Goal: Book appointment/travel/reservation

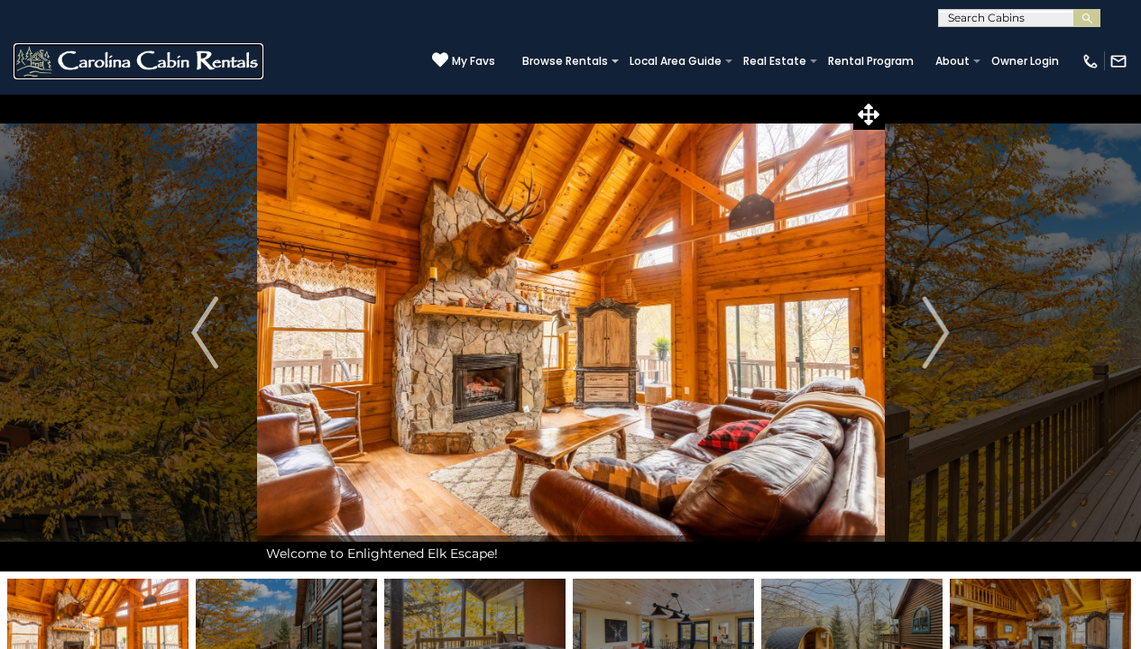
click at [138, 60] on img at bounding box center [139, 61] width 250 height 36
